Goal: Use online tool/utility

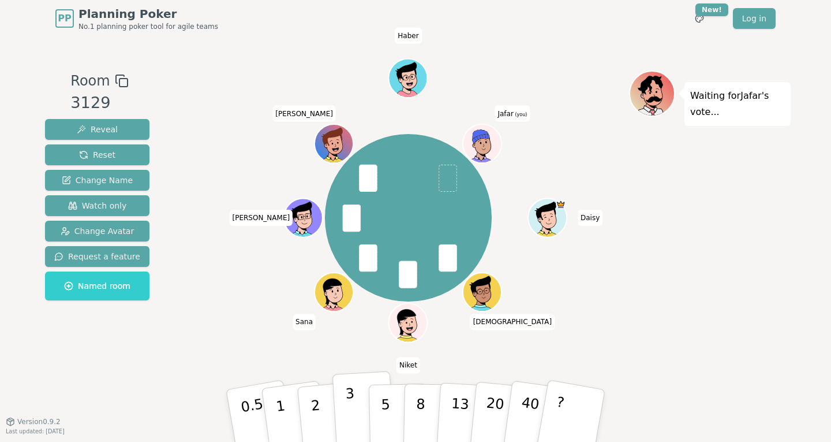
click at [361, 408] on button "3" at bounding box center [364, 416] width 63 height 90
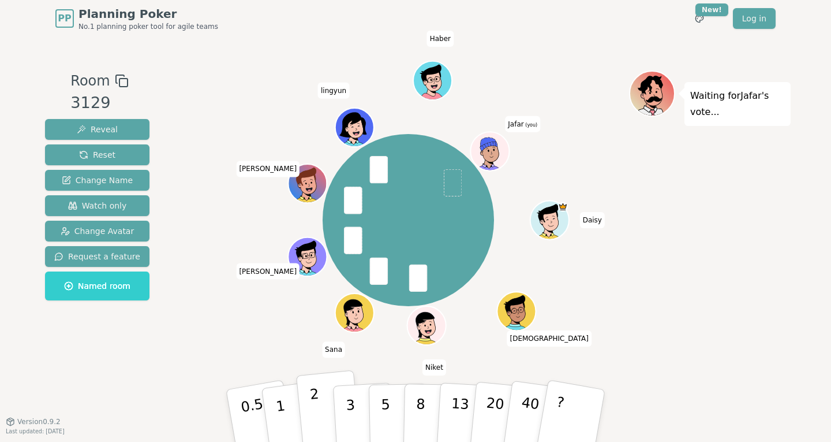
click at [318, 412] on p "2" at bounding box center [316, 417] width 15 height 63
click at [349, 397] on p "3" at bounding box center [351, 416] width 13 height 63
click at [311, 421] on button "2" at bounding box center [329, 416] width 66 height 92
click at [318, 390] on button "2" at bounding box center [329, 416] width 66 height 92
click at [315, 414] on p "2" at bounding box center [316, 417] width 15 height 63
